Goal: Find specific page/section: Find specific page/section

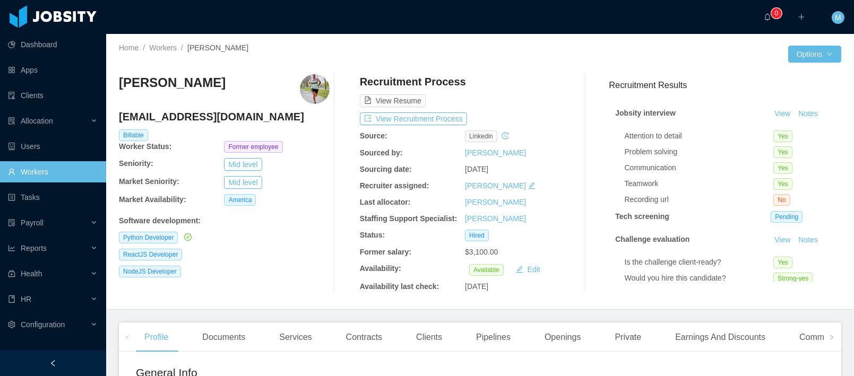
scroll to position [144, 0]
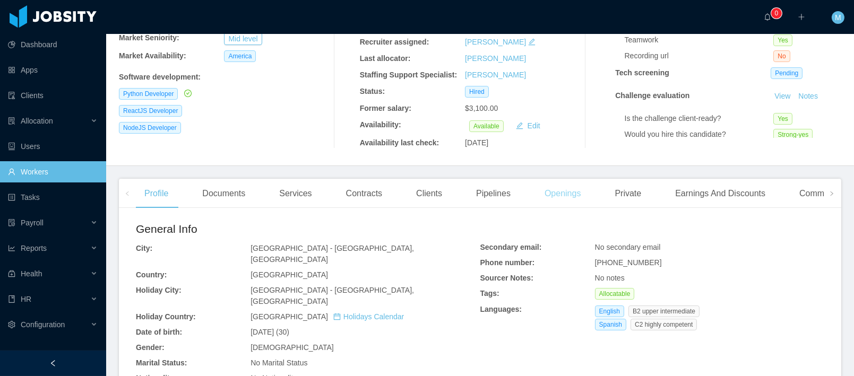
click at [555, 197] on div "Openings" at bounding box center [563, 194] width 54 height 30
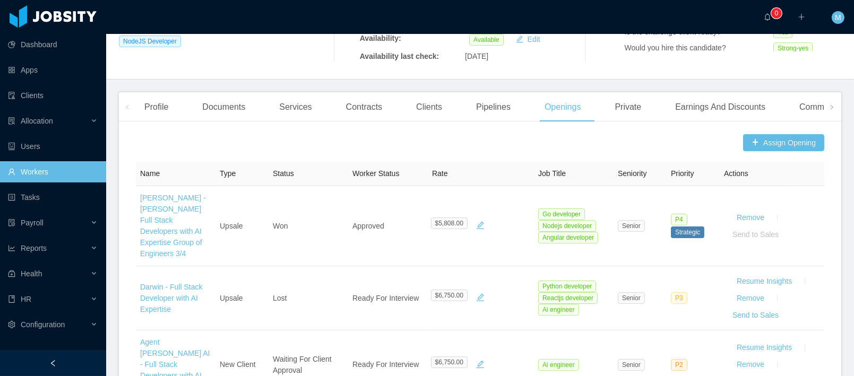
scroll to position [77, 0]
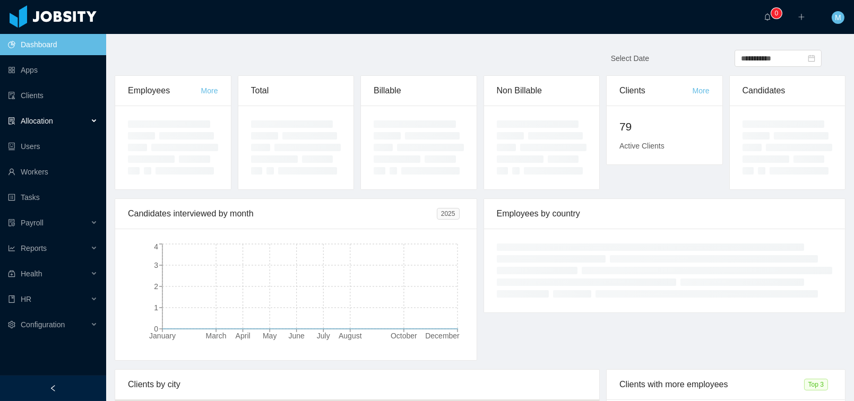
click at [53, 118] on span "Allocation" at bounding box center [37, 121] width 32 height 8
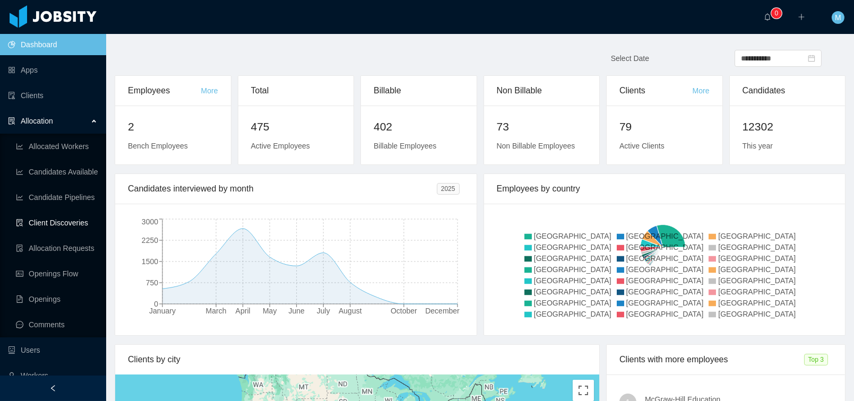
click at [59, 223] on link "Client Discoveries" at bounding box center [57, 222] width 82 height 21
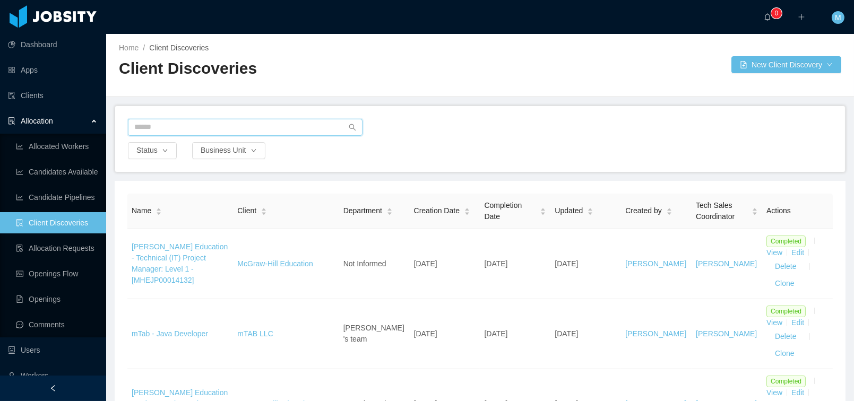
click at [165, 119] on input "text" at bounding box center [245, 127] width 235 height 17
type input "*"
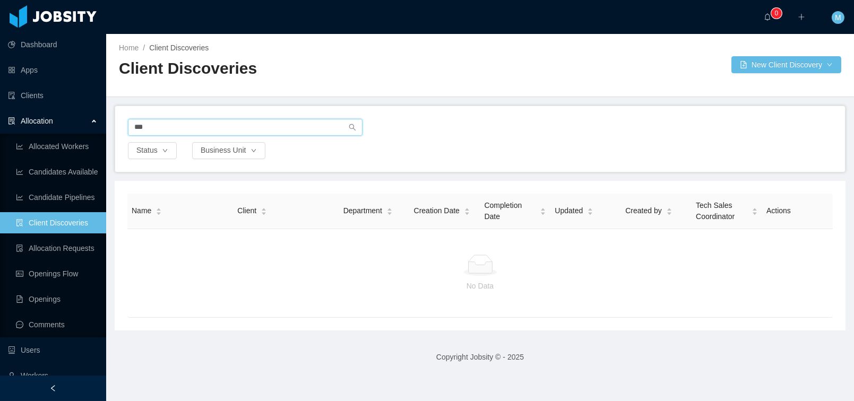
click at [200, 132] on input "***" at bounding box center [245, 127] width 235 height 17
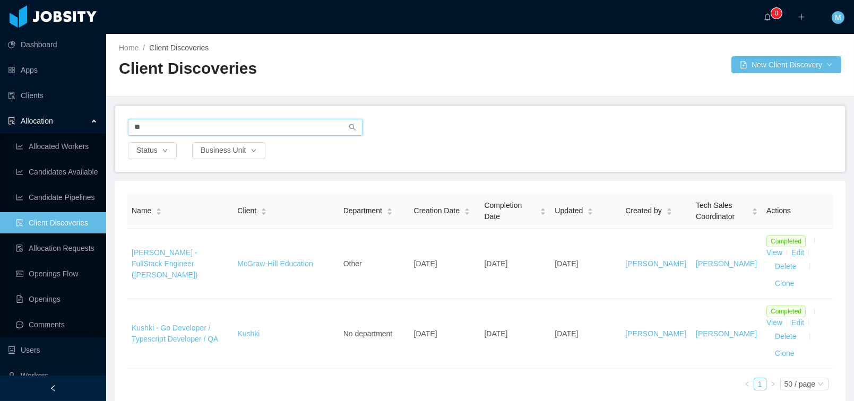
type input "*"
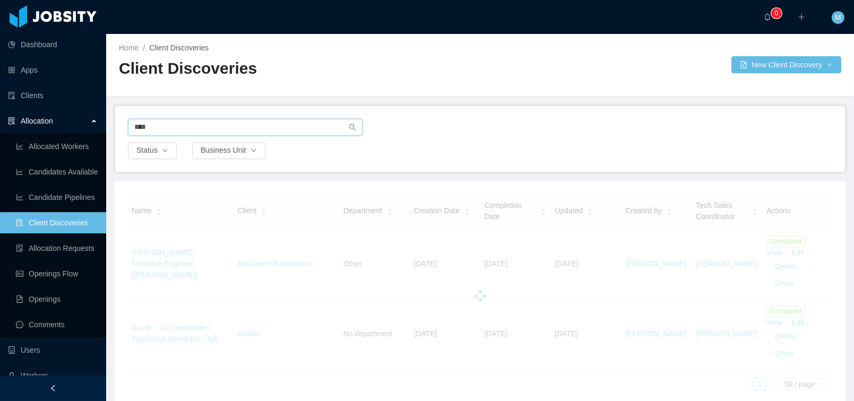
type input "****"
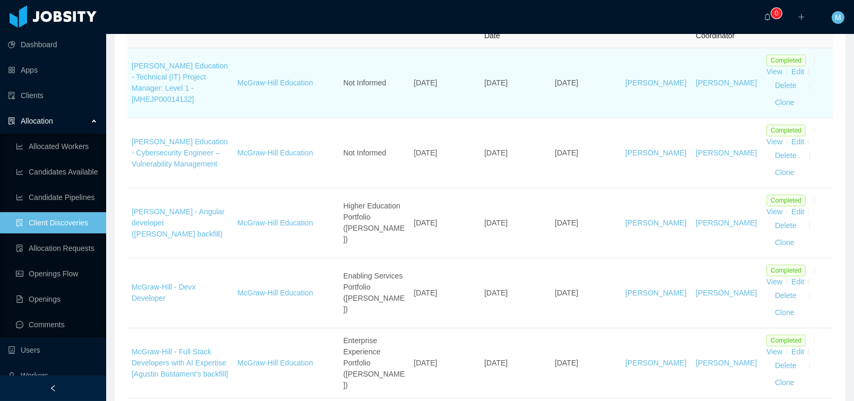
scroll to position [196, 0]
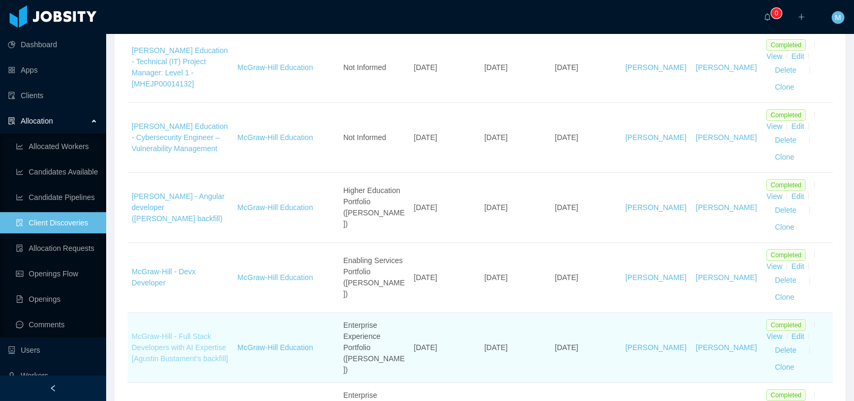
click at [176, 332] on link "McGraw-Hill - Full Stack Developers with AI Expertise [Agustin Bustament's back…" at bounding box center [180, 347] width 97 height 31
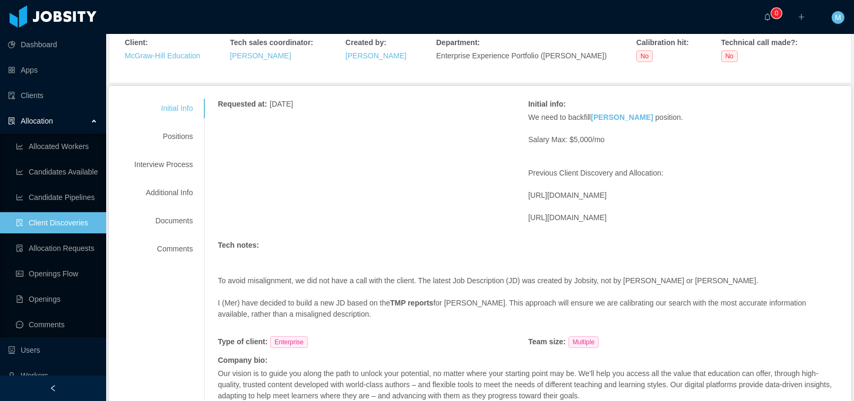
scroll to position [275, 0]
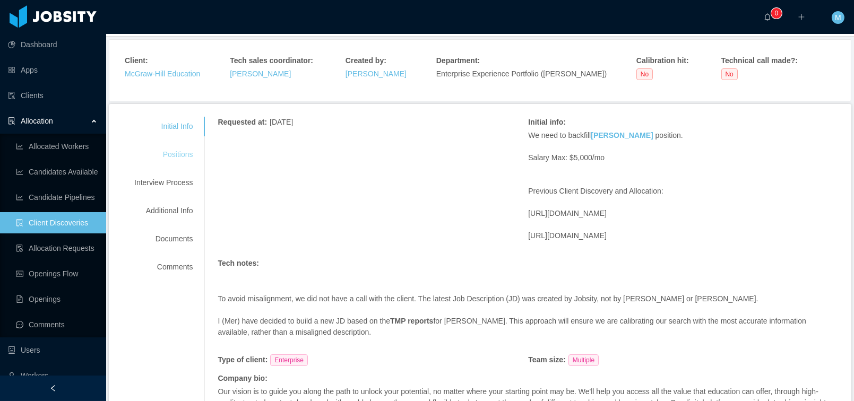
click at [190, 157] on div "Positions" at bounding box center [164, 155] width 84 height 20
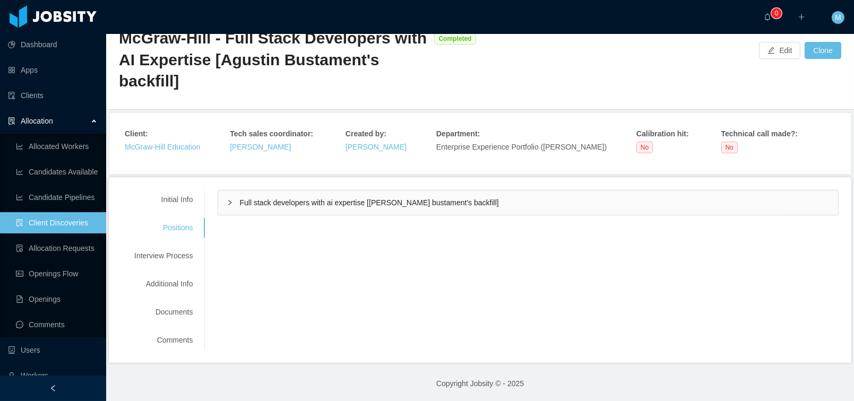
click at [289, 200] on span "Full stack developers with ai expertise [[PERSON_NAME] bustament's backfill]" at bounding box center [368, 202] width 259 height 8
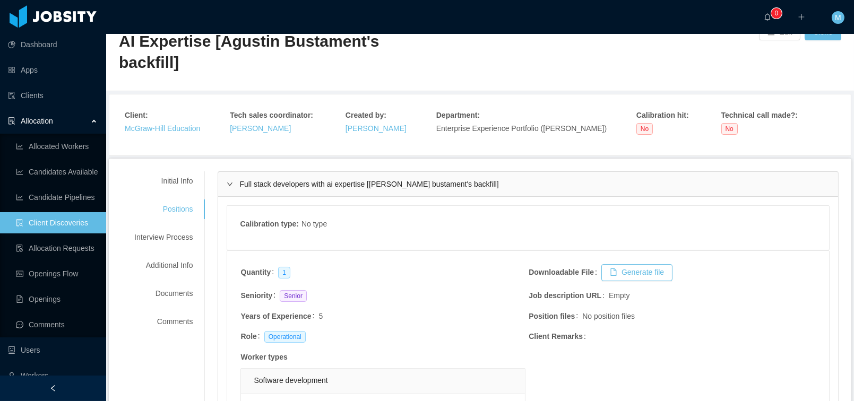
scroll to position [0, 0]
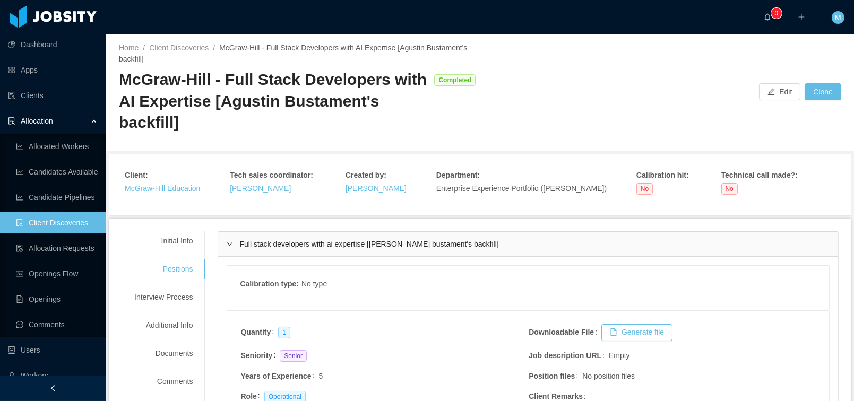
click at [292, 131] on div "McGraw-Hill - Full Stack Developers with AI Expertise [Agustin Bustament's back…" at bounding box center [274, 101] width 310 height 65
